Goal: Information Seeking & Learning: Learn about a topic

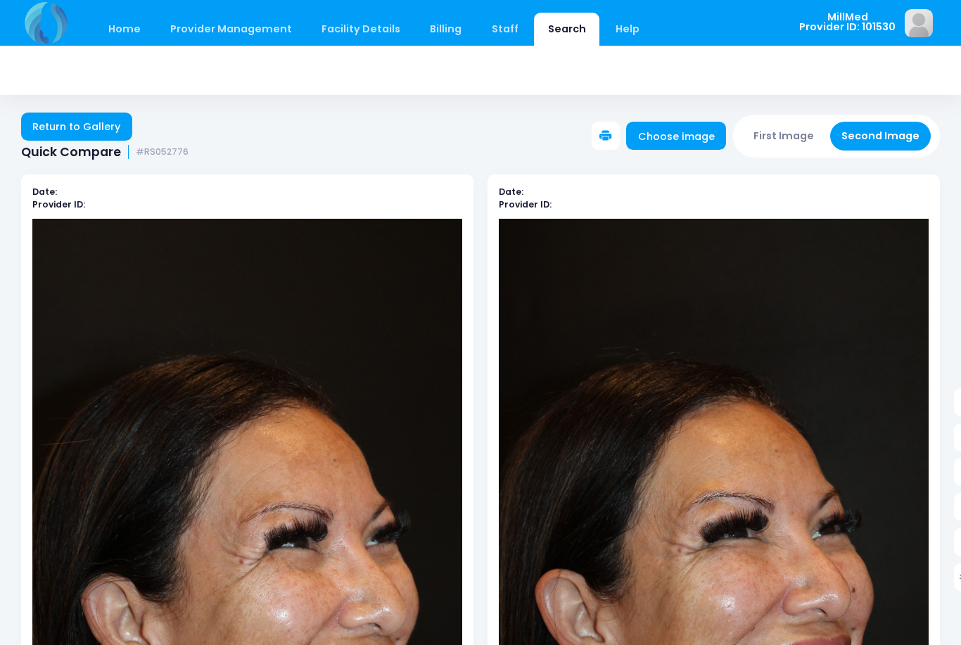
click at [563, 37] on link "Search" at bounding box center [566, 29] width 65 height 33
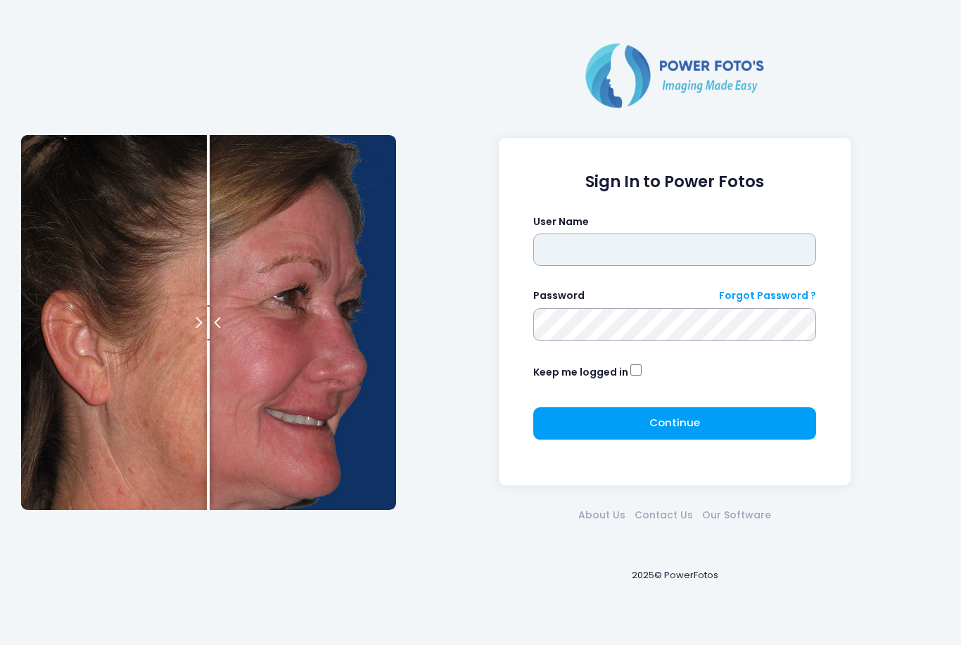
type input "*******"
click button "submit" at bounding box center [0, 0] width 0 height 0
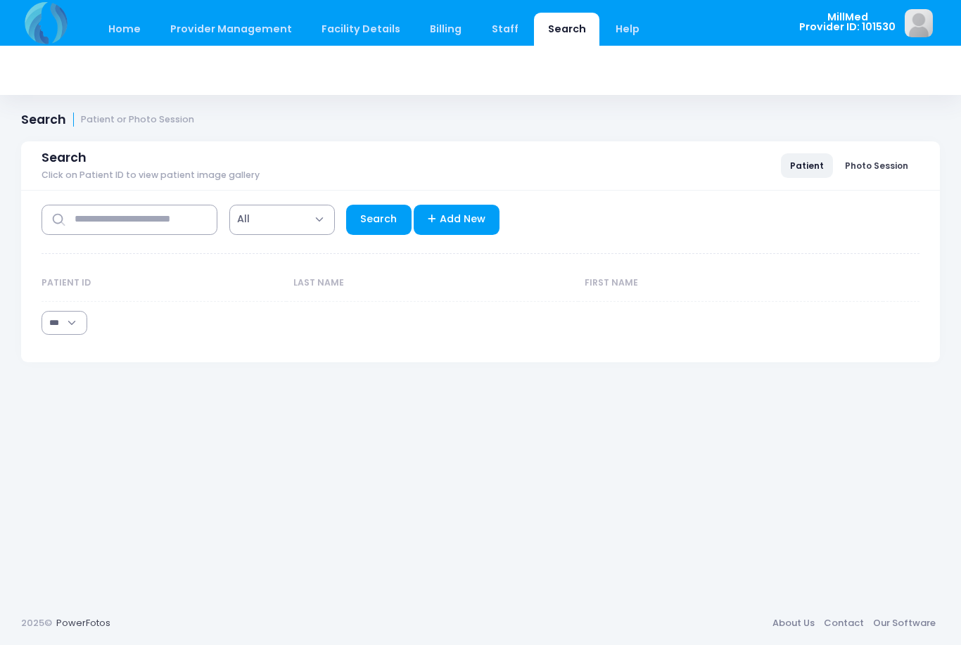
select select "***"
click at [101, 219] on input "text" at bounding box center [130, 220] width 176 height 30
type input "****"
click at [384, 217] on link "Search" at bounding box center [378, 220] width 65 height 30
select select "***"
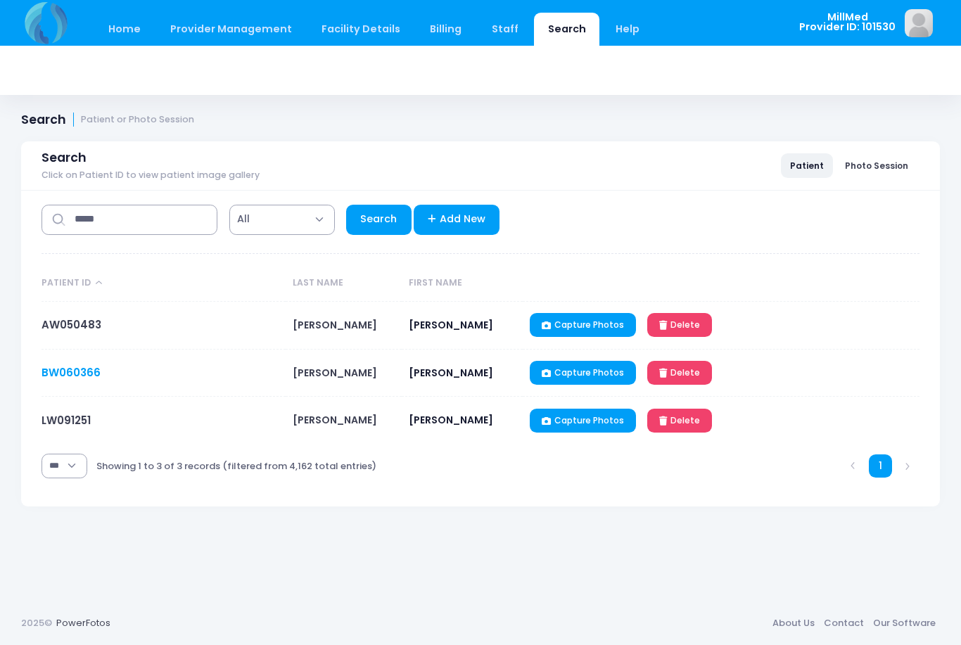
click at [97, 367] on link "BW060366" at bounding box center [71, 372] width 59 height 15
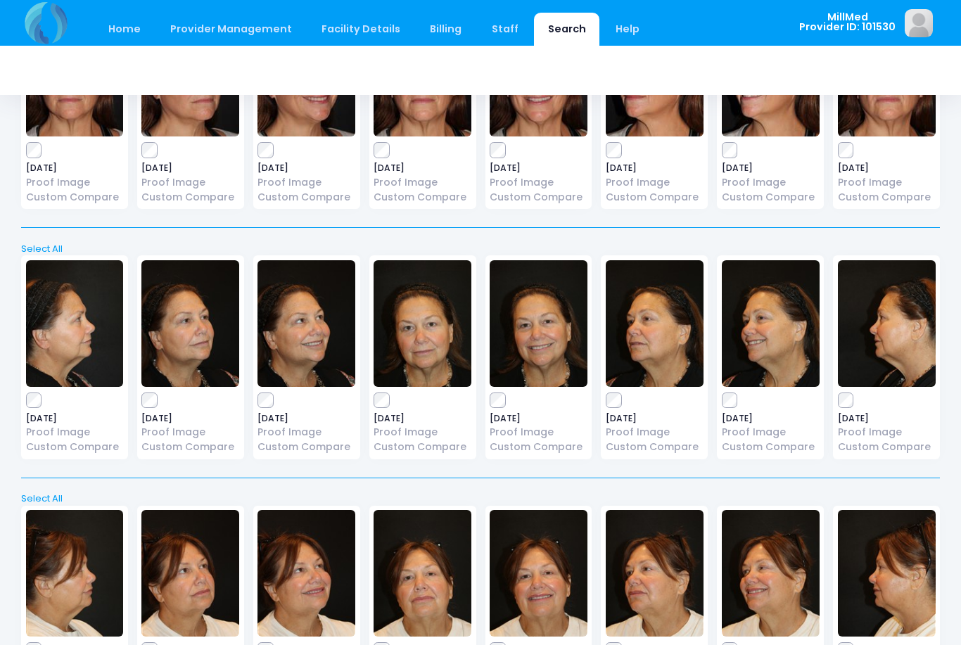
scroll to position [520, 0]
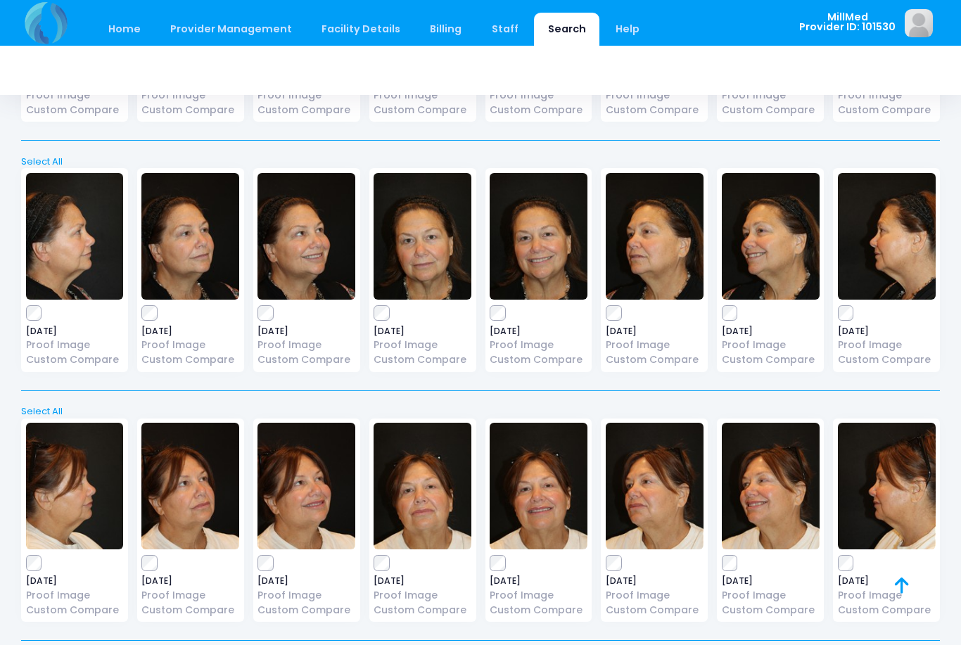
click at [437, 255] on img at bounding box center [423, 236] width 98 height 127
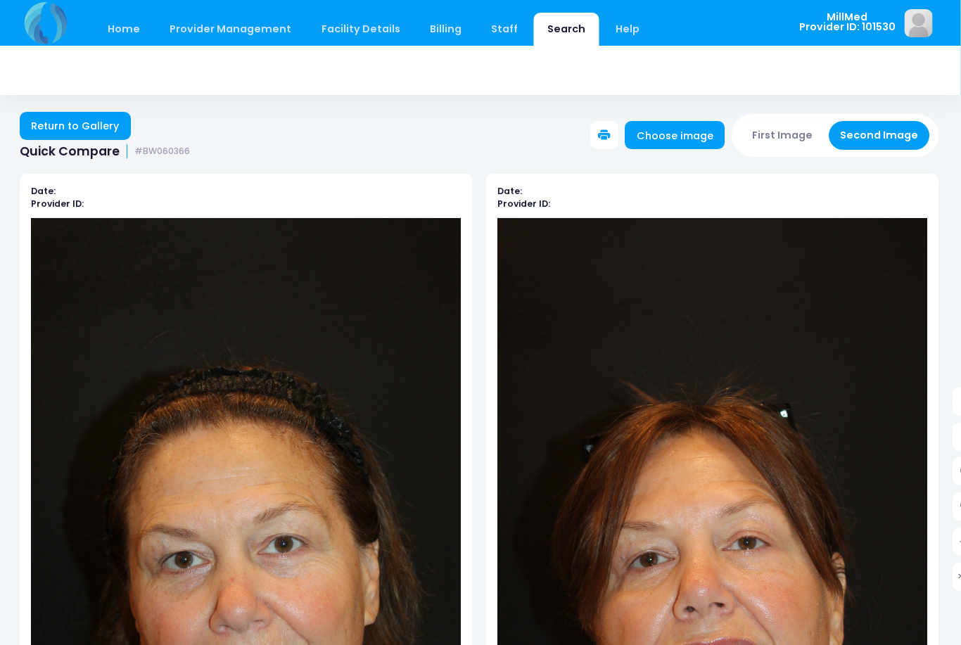
scroll to position [0, 1]
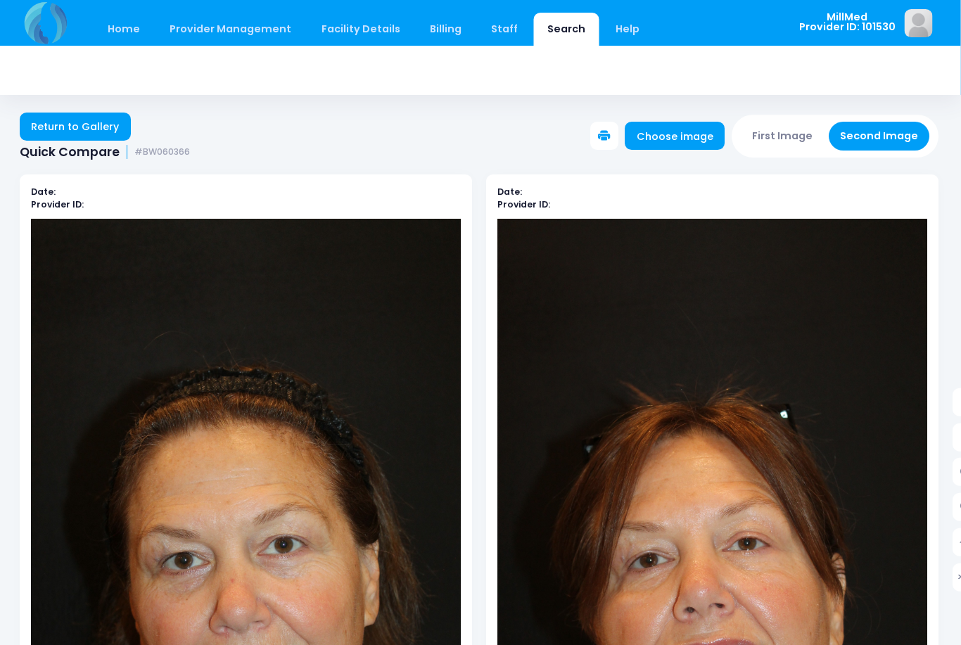
click at [51, 115] on link "Return to Gallery" at bounding box center [75, 127] width 111 height 28
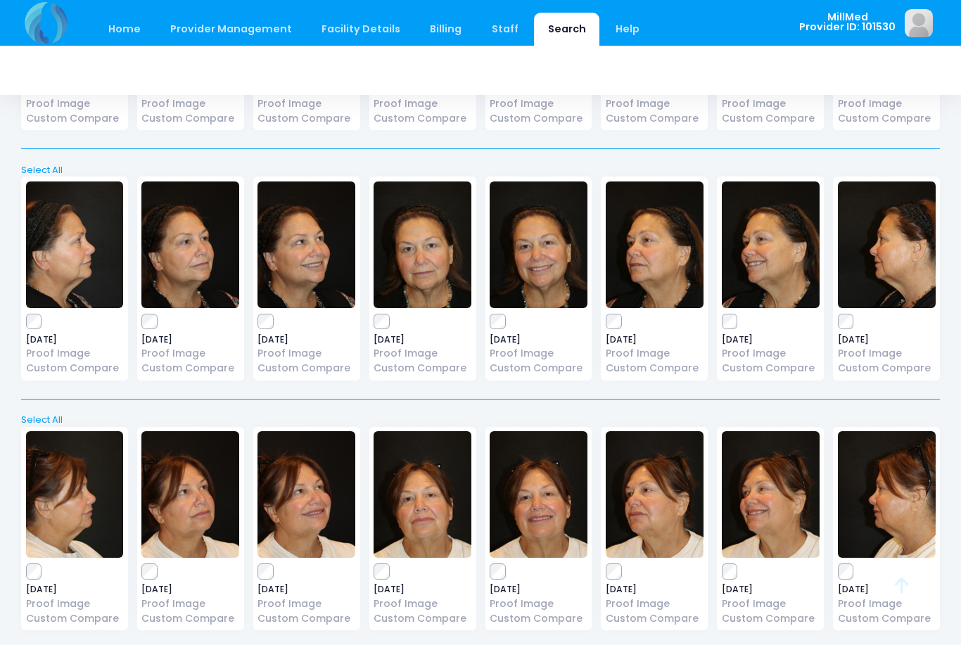
scroll to position [520, 0]
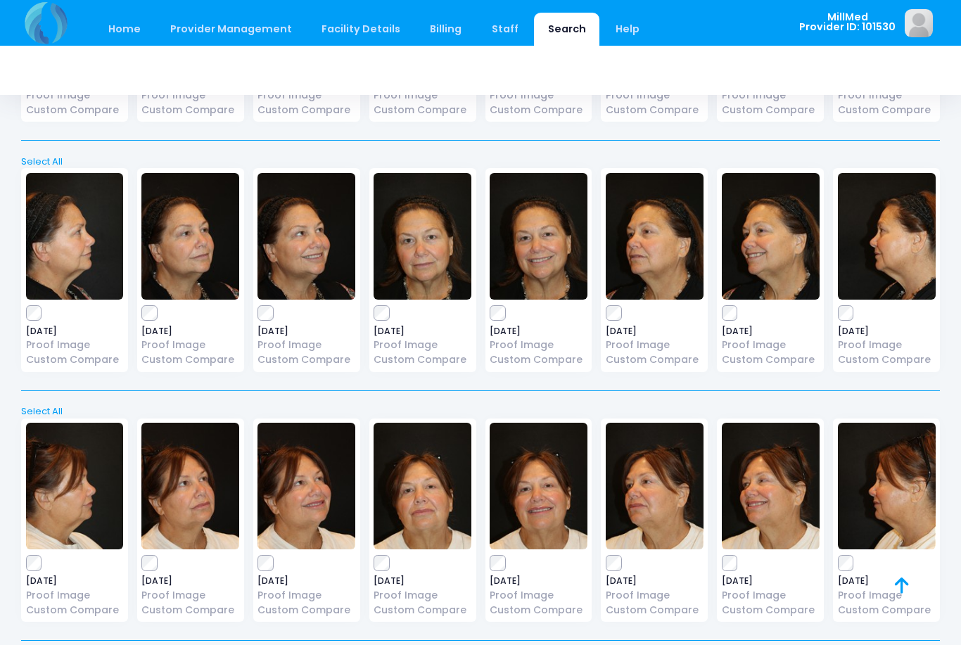
click at [545, 252] on img at bounding box center [539, 236] width 98 height 127
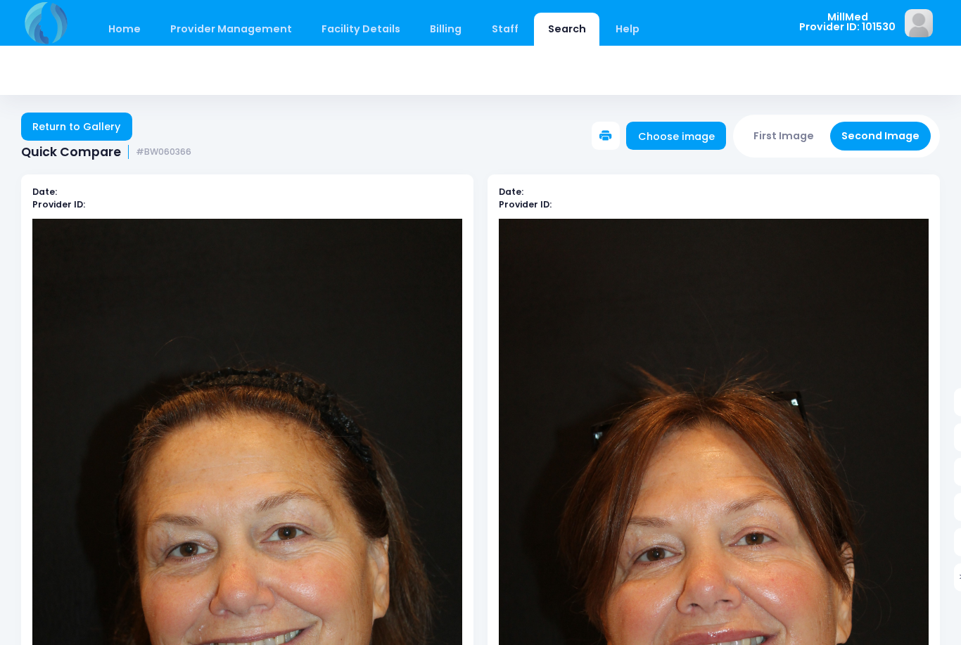
click at [61, 120] on link "Return to Gallery" at bounding box center [76, 127] width 111 height 28
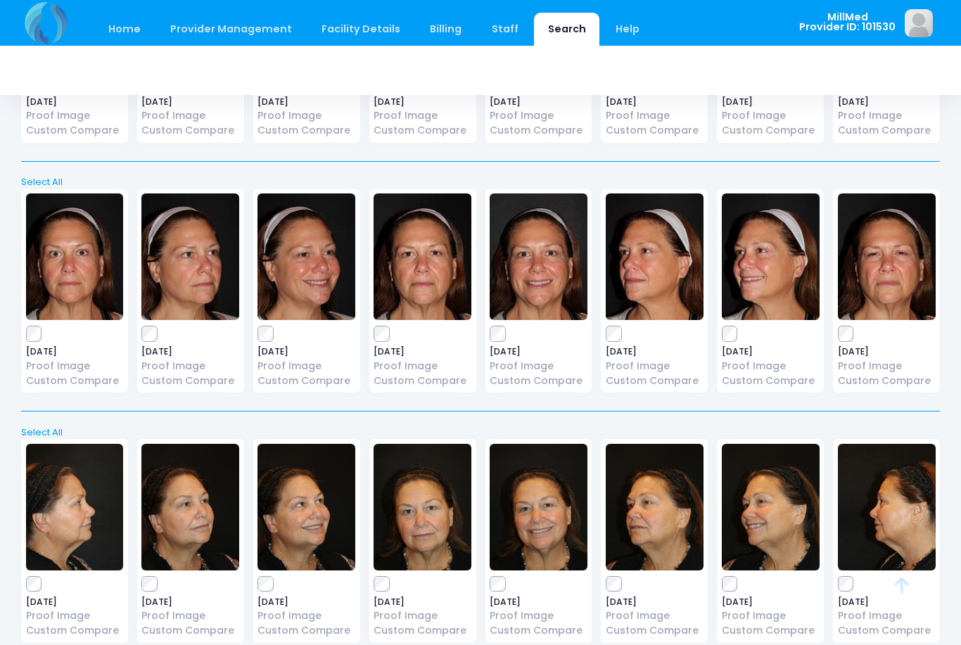
scroll to position [520, 0]
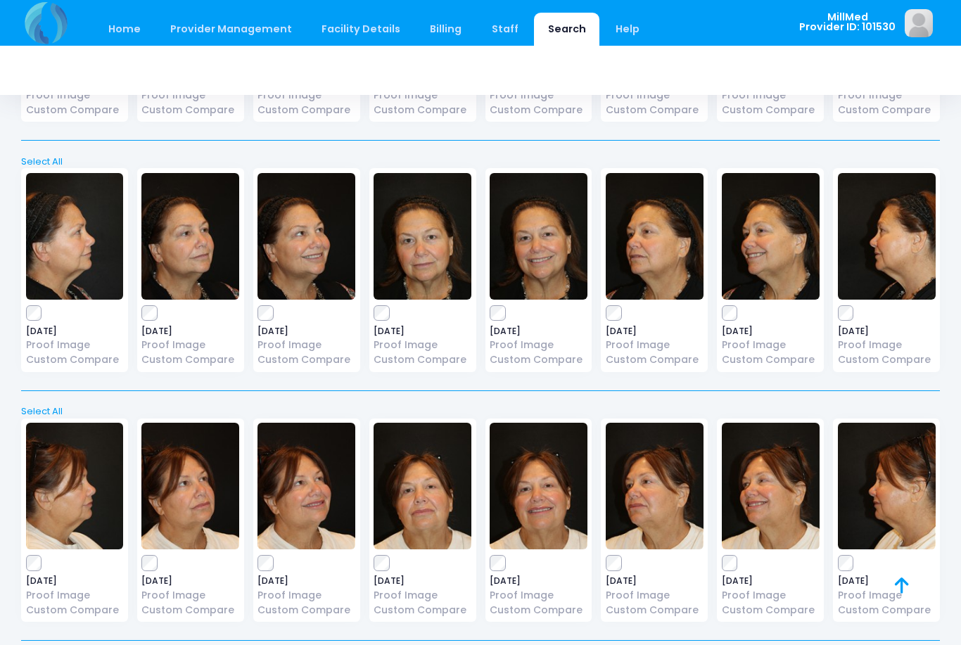
click at [661, 266] on img at bounding box center [655, 236] width 98 height 127
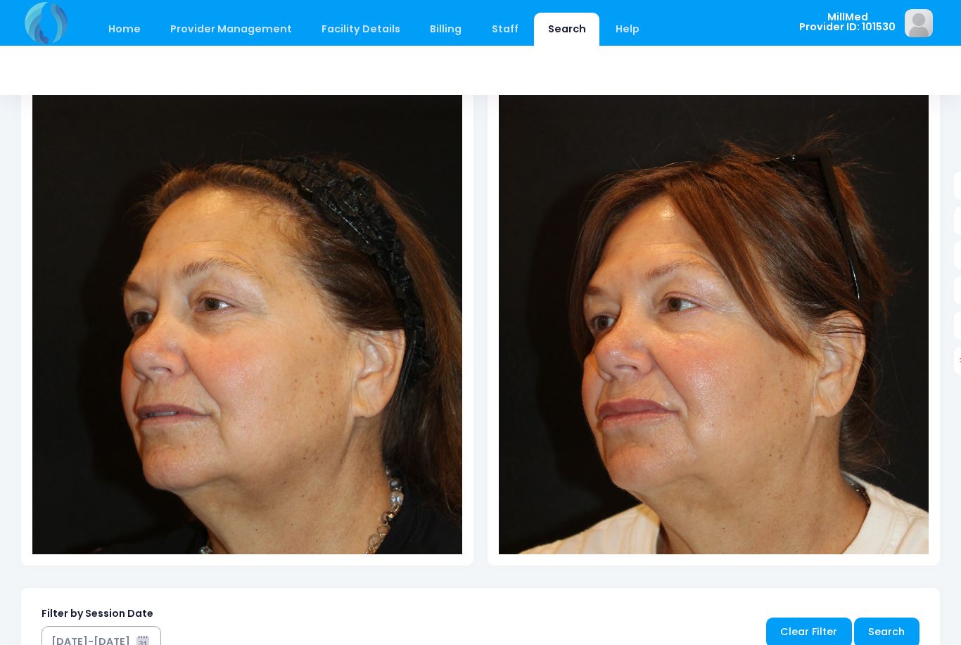
scroll to position [216, 21]
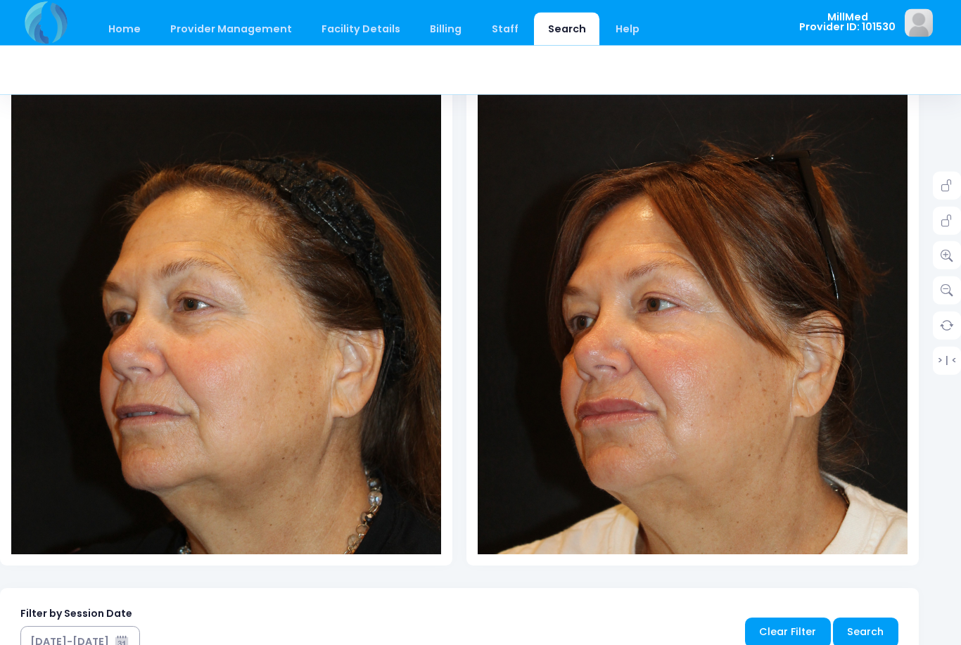
click at [934, 253] on link at bounding box center [947, 256] width 28 height 28
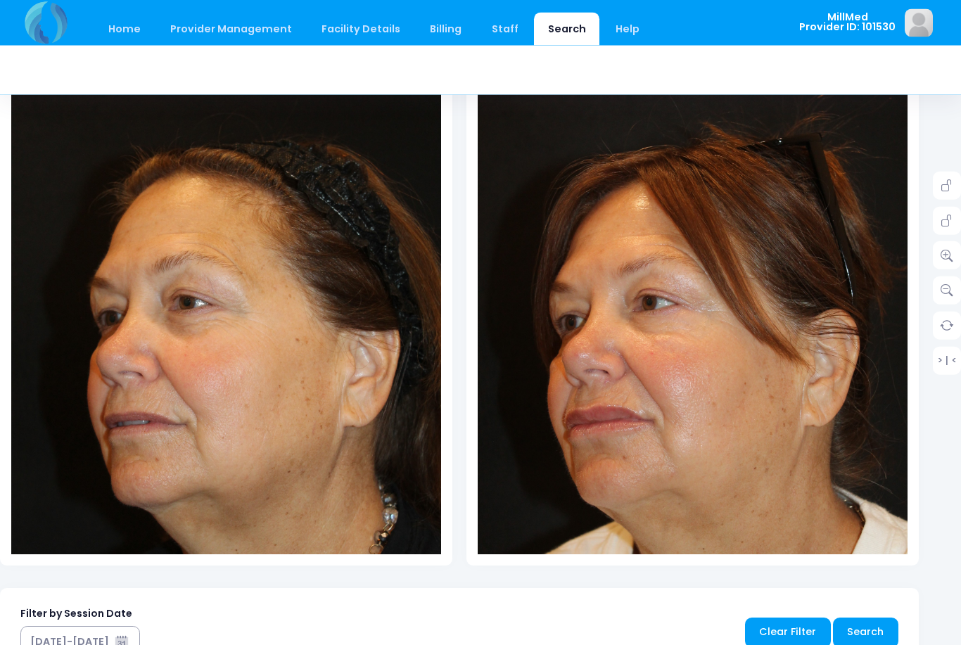
scroll to position [217, 21]
click at [937, 250] on link at bounding box center [947, 255] width 28 height 28
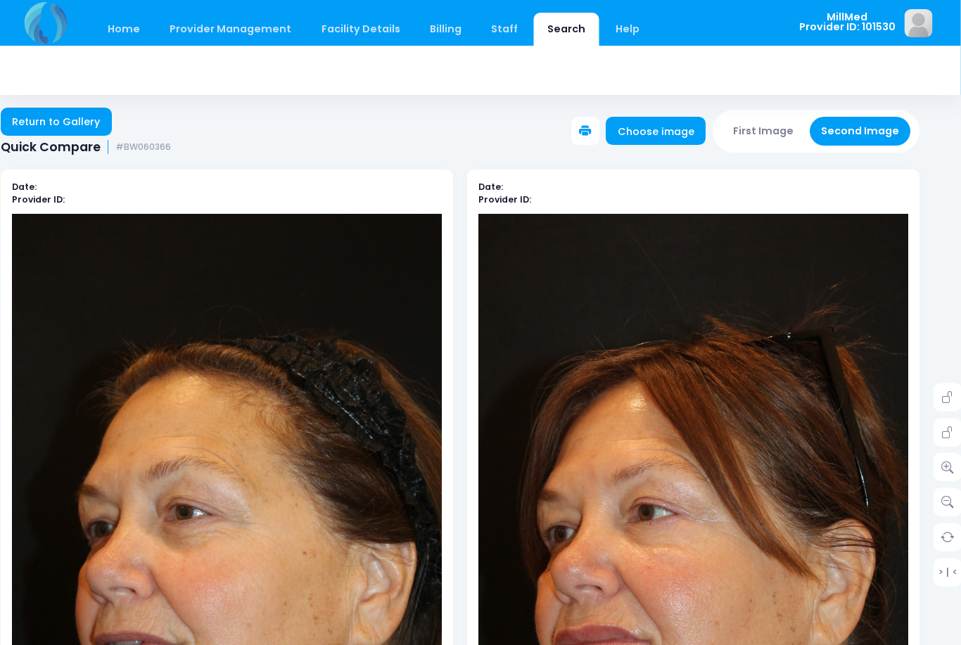
scroll to position [0, 20]
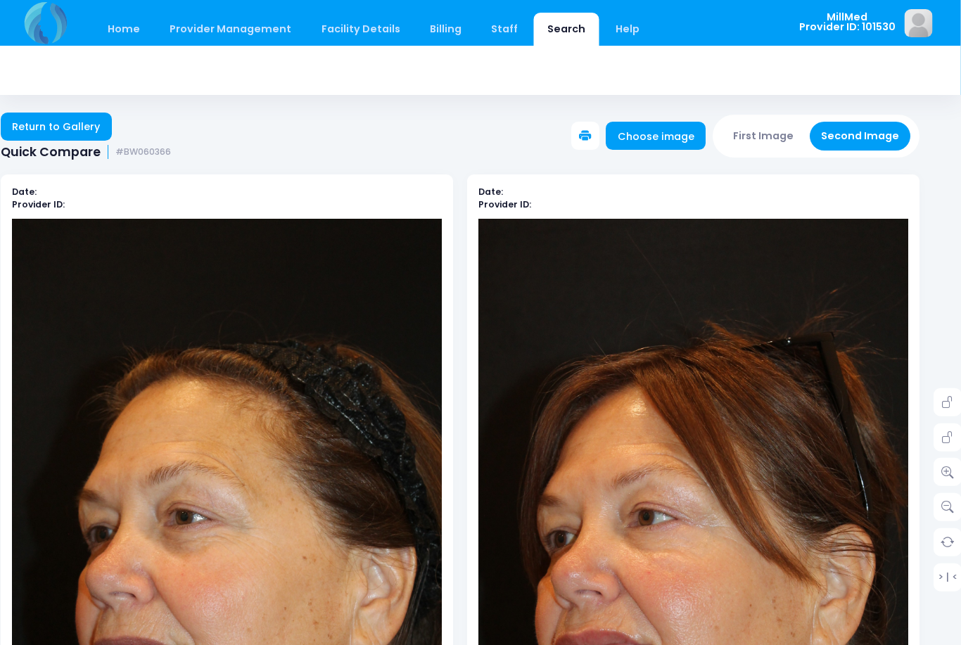
click at [45, 122] on link "Return to Gallery" at bounding box center [56, 127] width 111 height 28
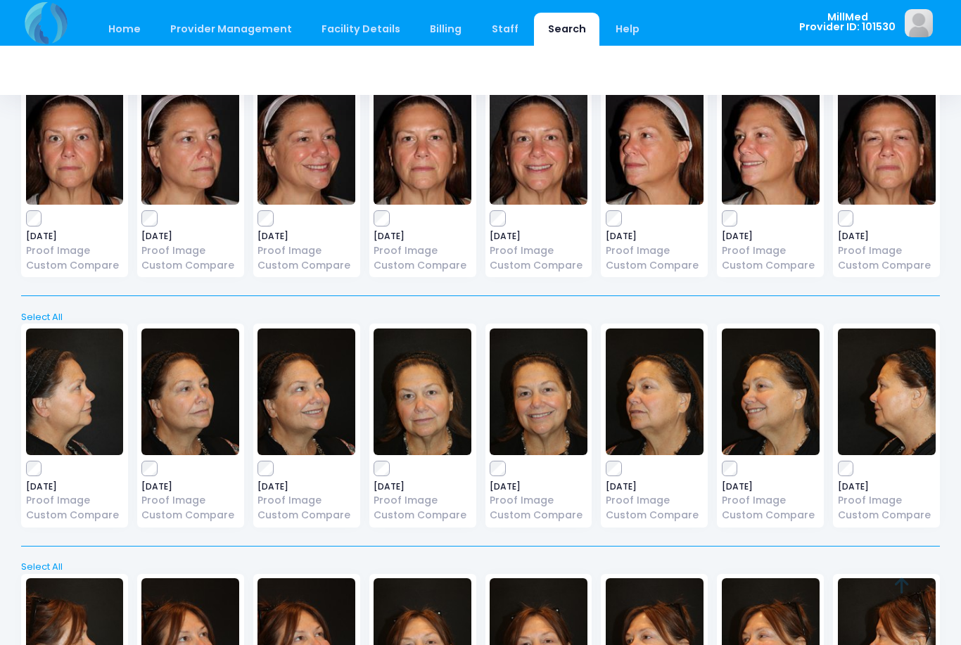
scroll to position [520, 0]
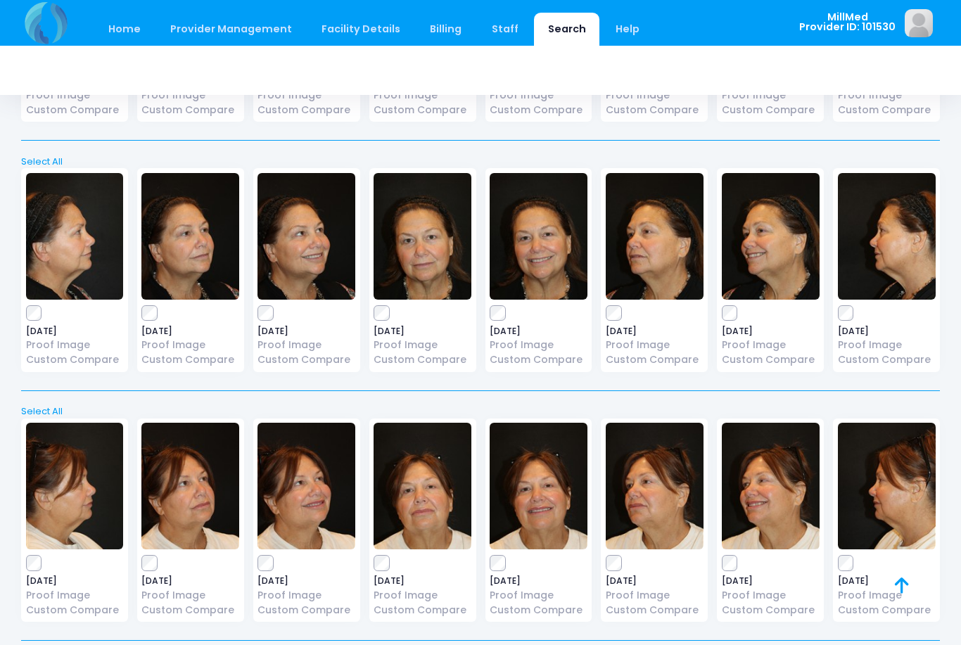
click at [440, 243] on img at bounding box center [423, 236] width 98 height 127
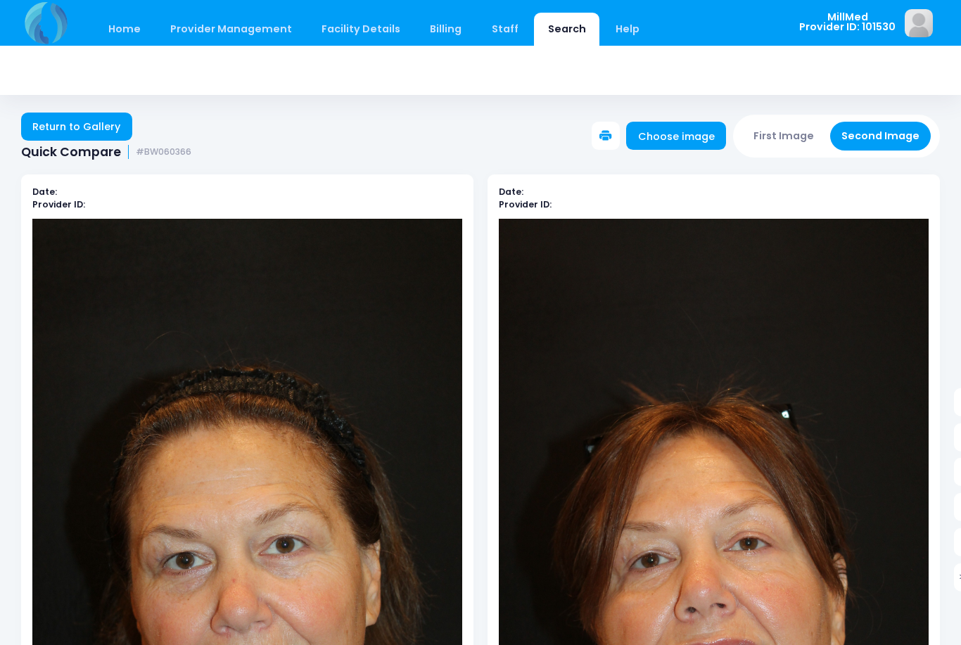
click at [79, 118] on link "Return to Gallery" at bounding box center [76, 127] width 111 height 28
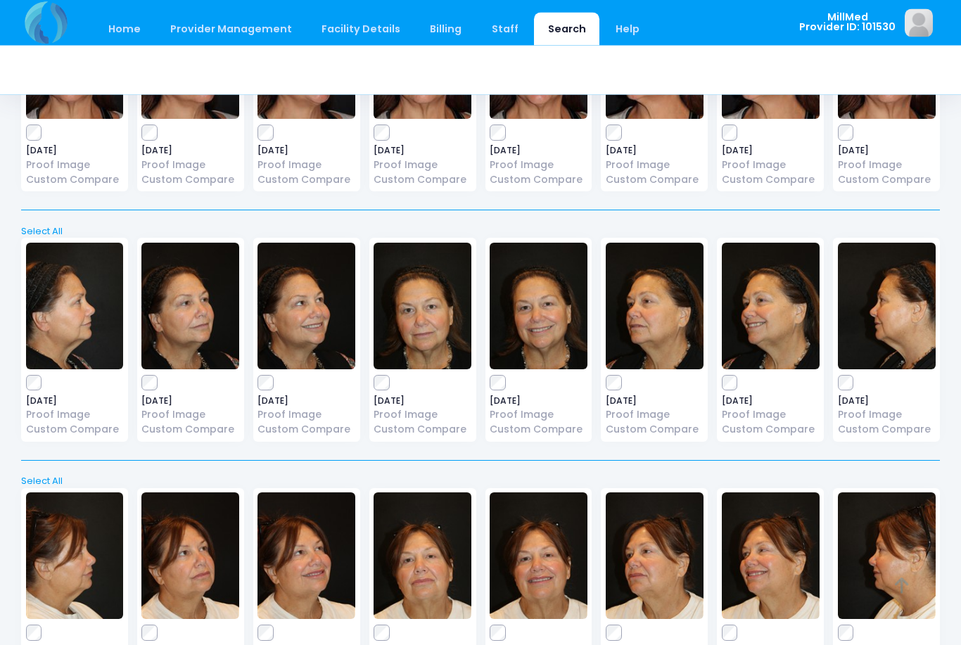
scroll to position [520, 0]
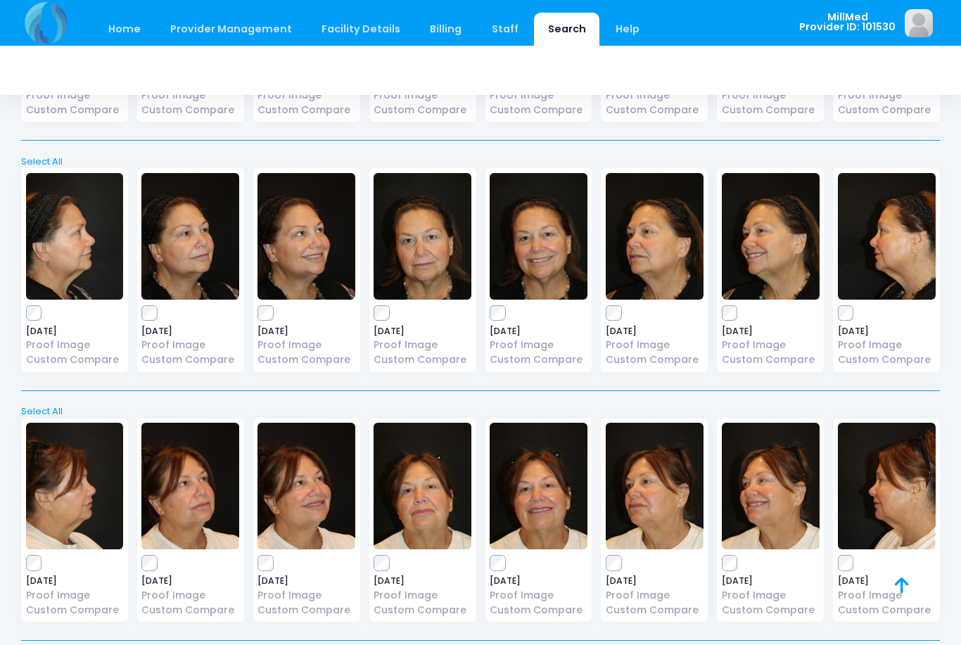
click at [552, 241] on img at bounding box center [539, 236] width 98 height 127
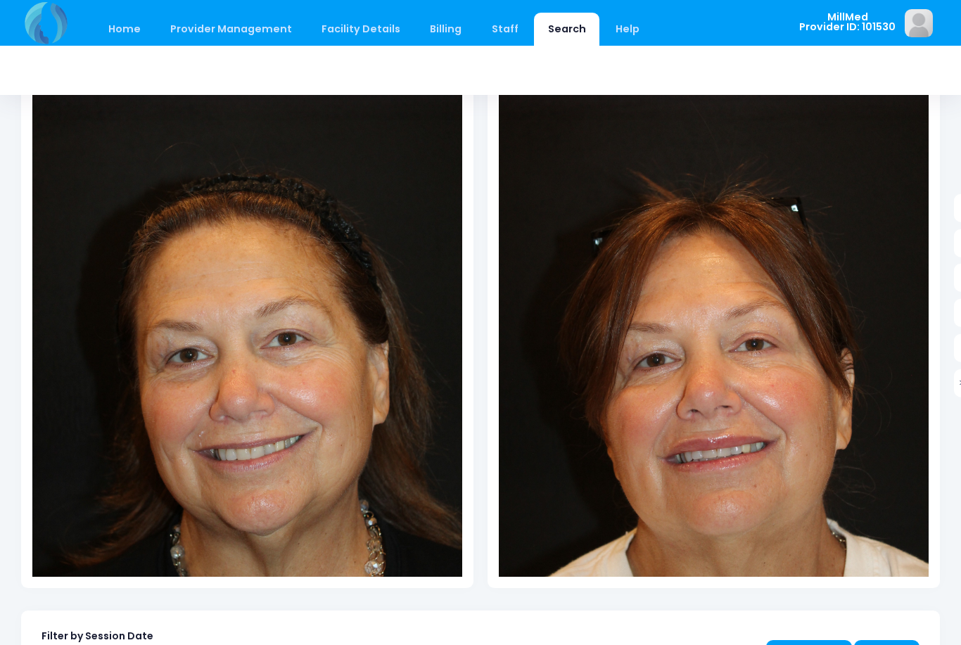
scroll to position [194, 21]
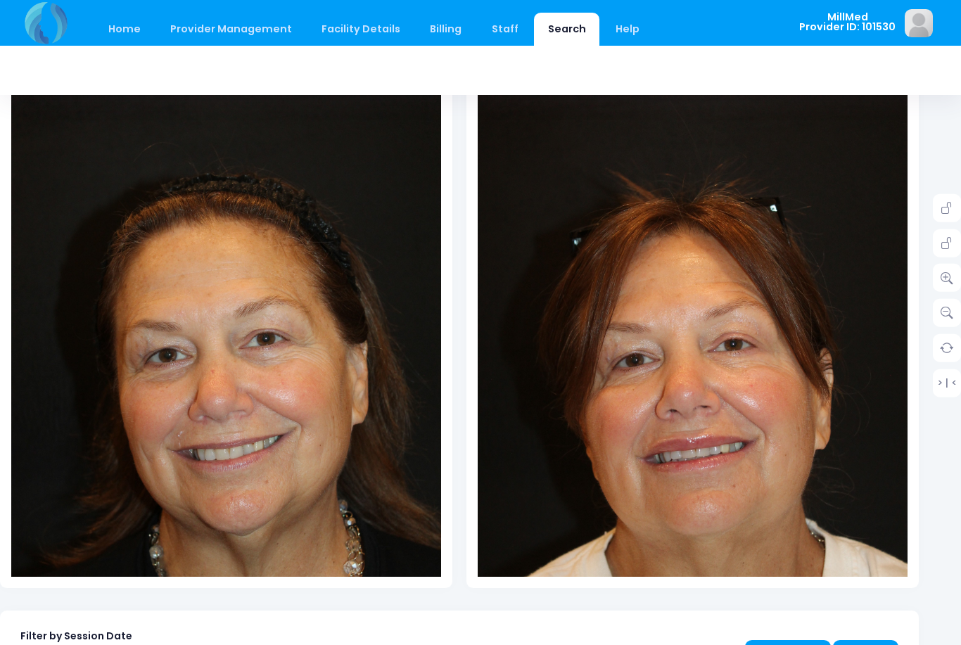
click at [937, 277] on link at bounding box center [947, 278] width 28 height 28
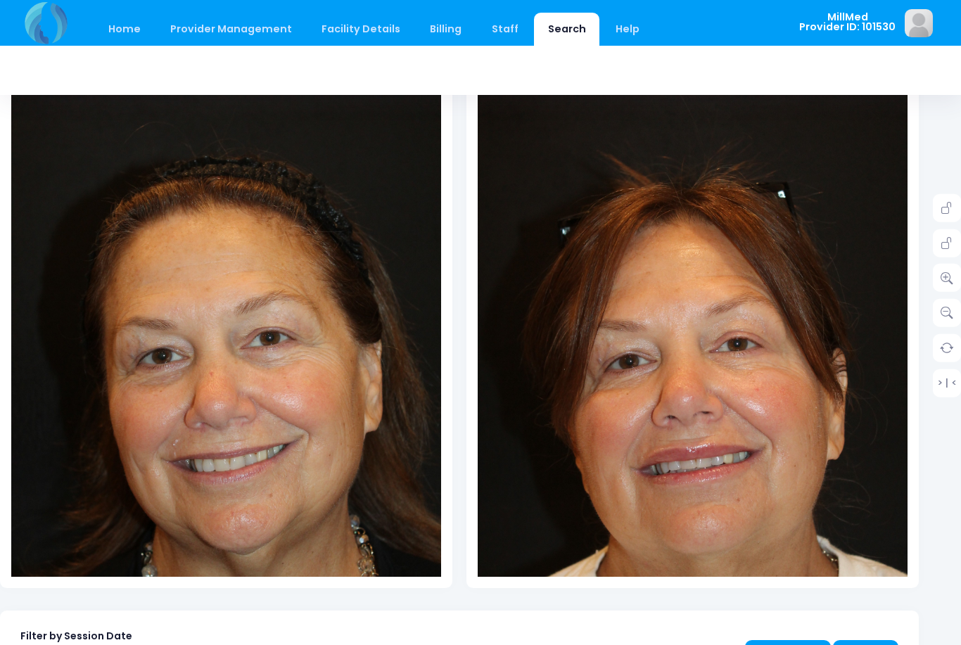
click at [936, 278] on link at bounding box center [947, 278] width 28 height 28
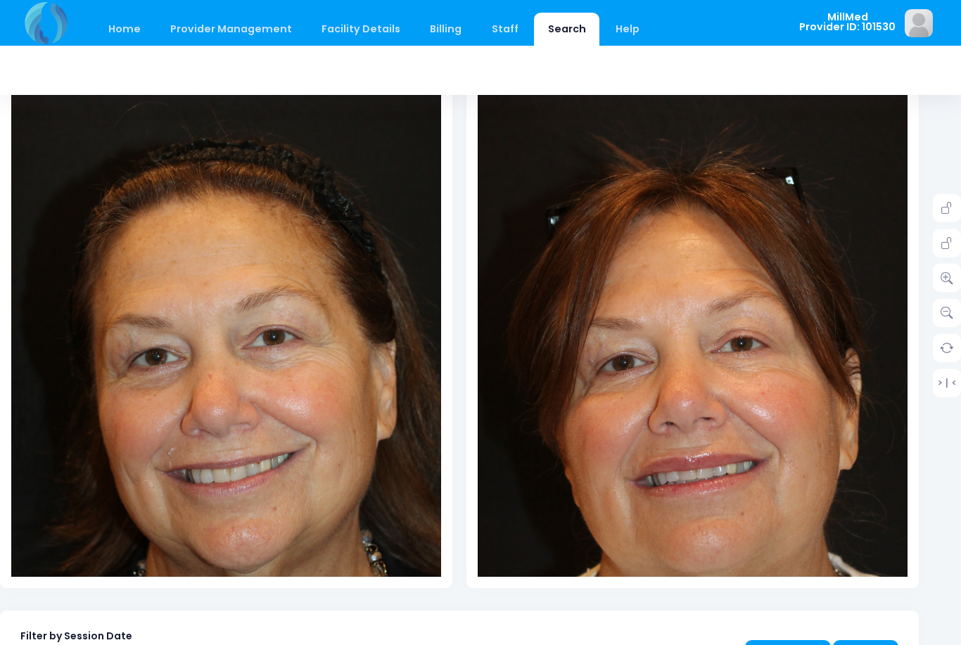
click at [940, 281] on link at bounding box center [947, 278] width 28 height 28
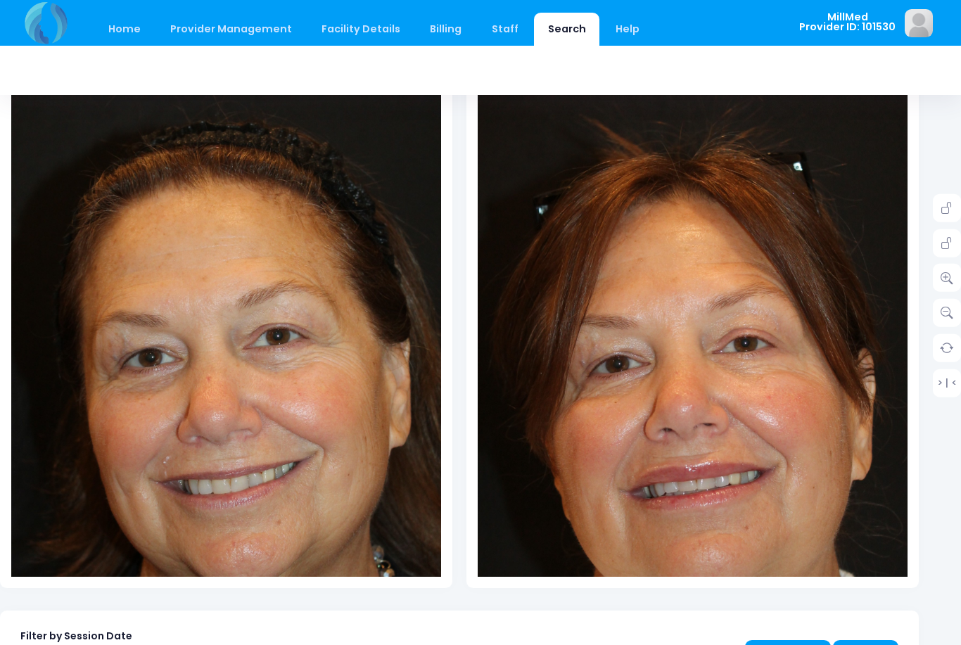
click at [934, 281] on link at bounding box center [947, 278] width 28 height 28
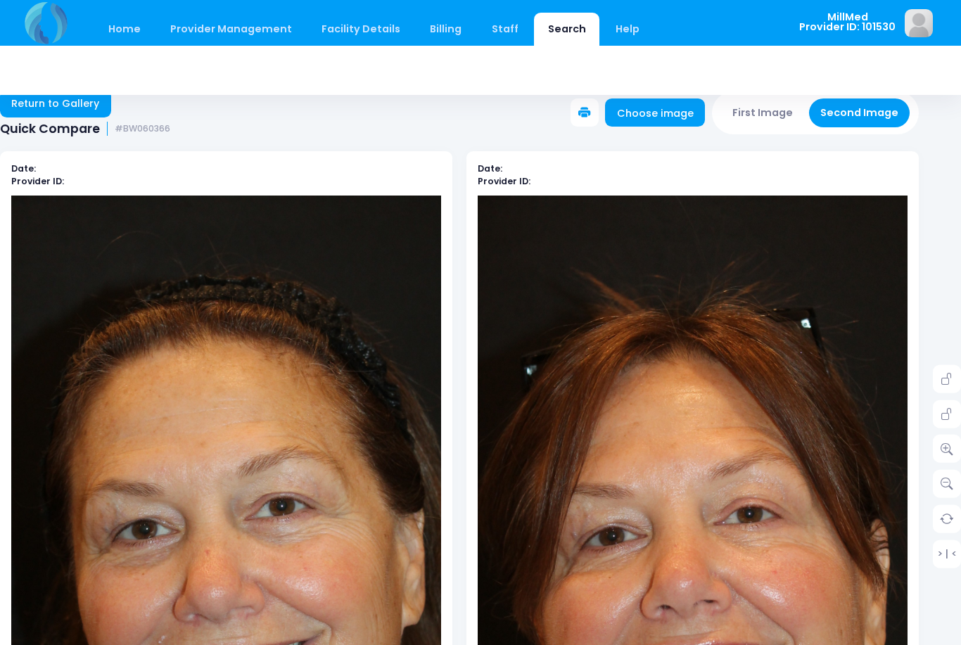
scroll to position [0, 21]
